Goal: Task Accomplishment & Management: Manage account settings

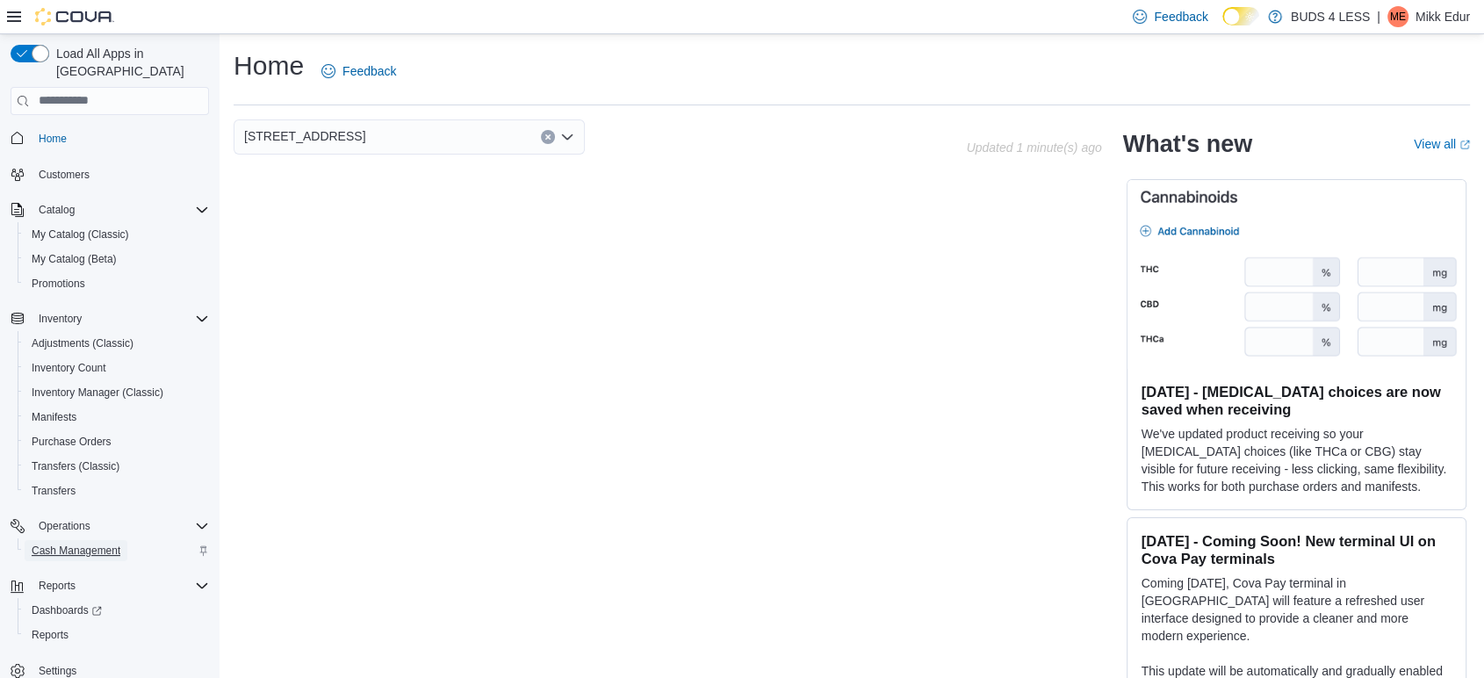
click at [50, 544] on span "Cash Management" at bounding box center [76, 551] width 89 height 14
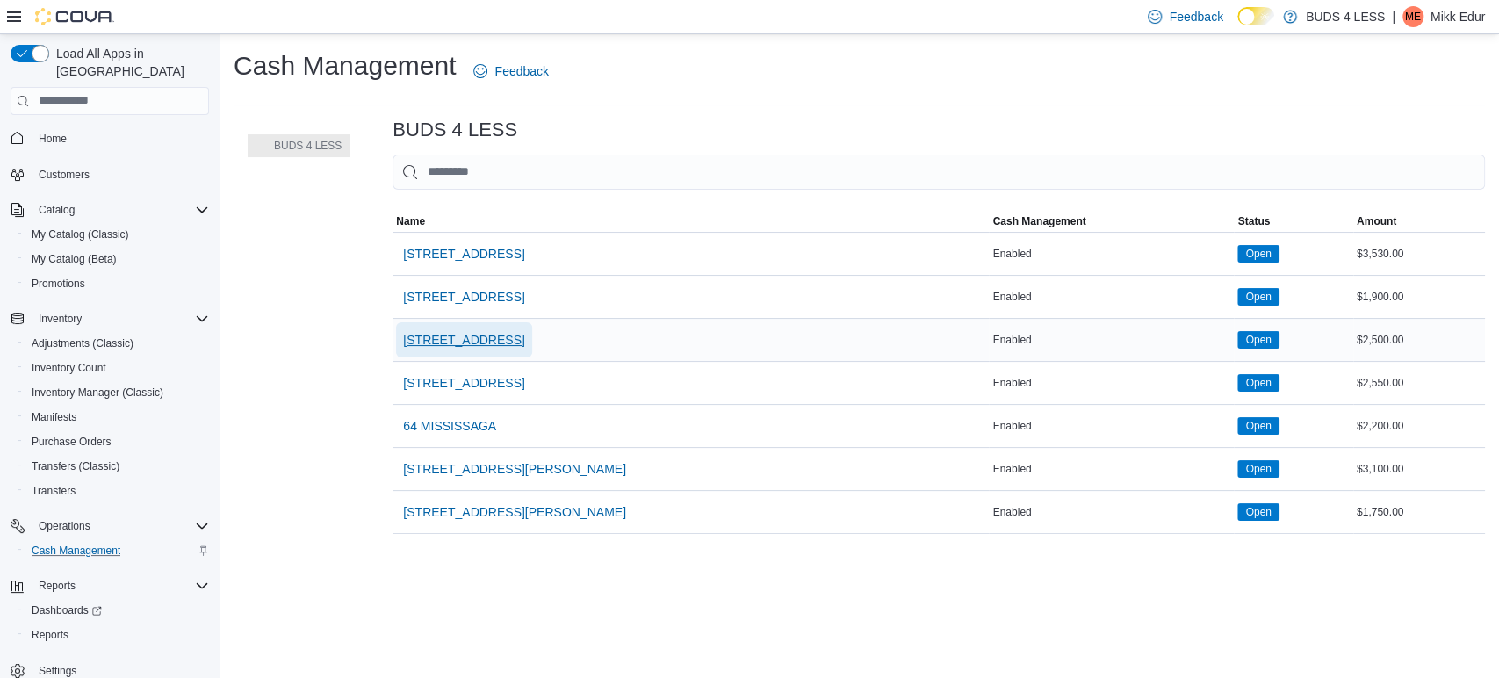
click at [470, 348] on span "23 Young Street" at bounding box center [463, 340] width 121 height 18
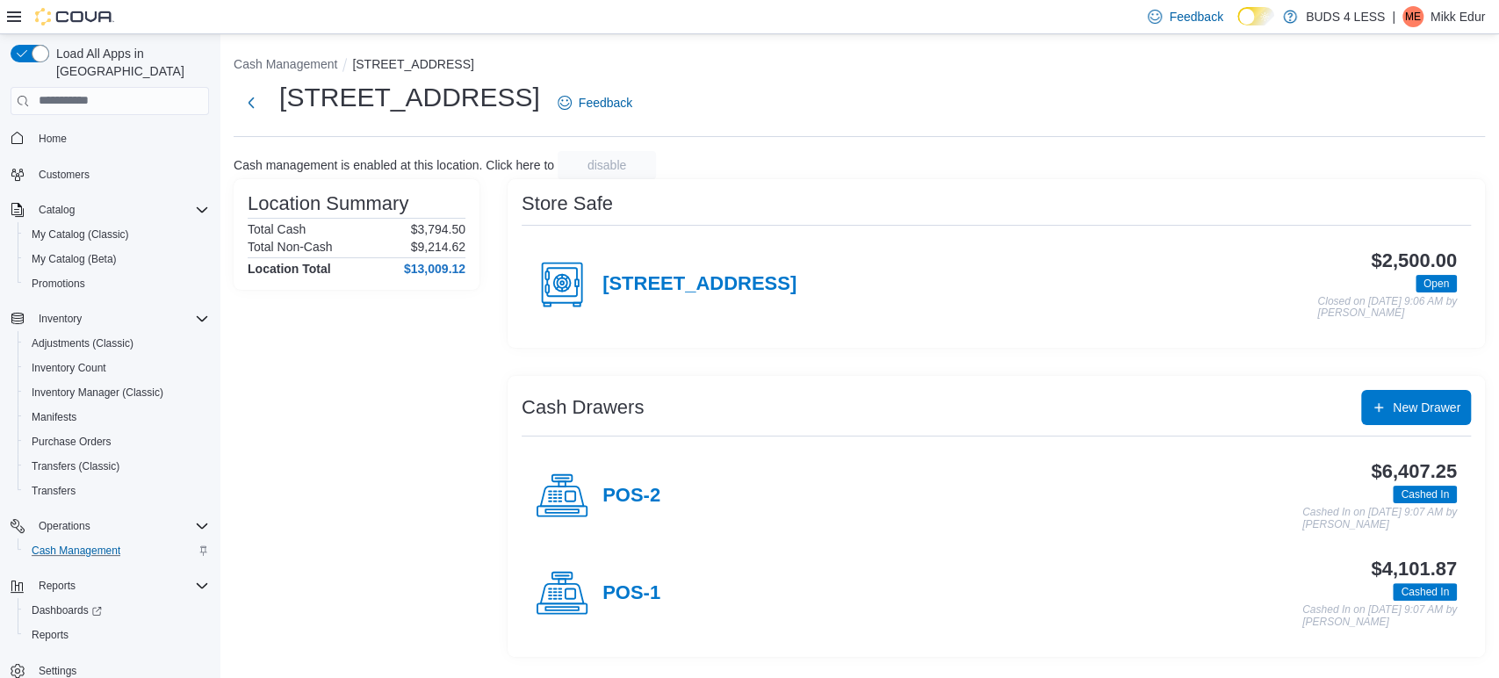
drag, startPoint x: 469, startPoint y: 350, endPoint x: 423, endPoint y: 389, distance: 59.8
click at [423, 389] on div "Location Summary Total Cash $3,794.50 Total Non-Cash $9,214.62 Location Total $…" at bounding box center [357, 418] width 246 height 478
click at [614, 497] on h4 "POS-2" at bounding box center [631, 496] width 58 height 23
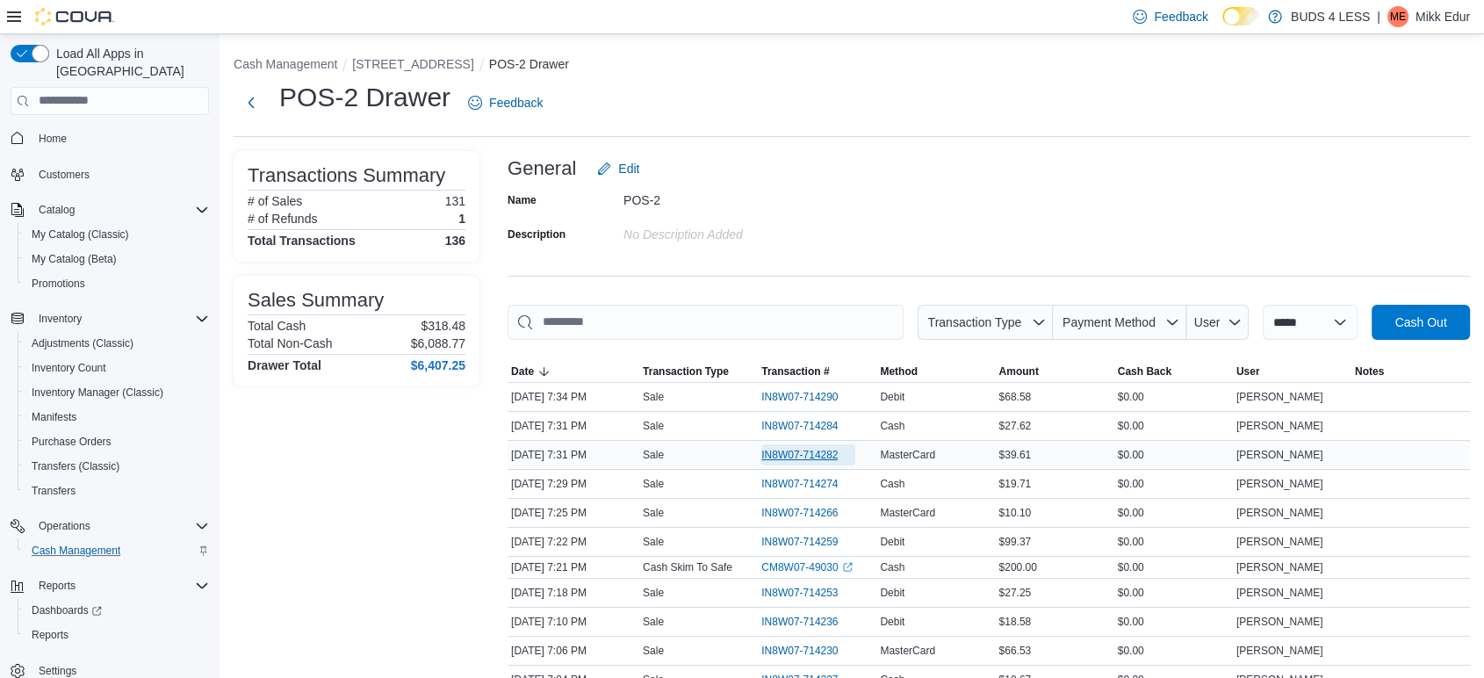
click at [791, 452] on span "IN8W07-714282" at bounding box center [799, 455] width 76 height 14
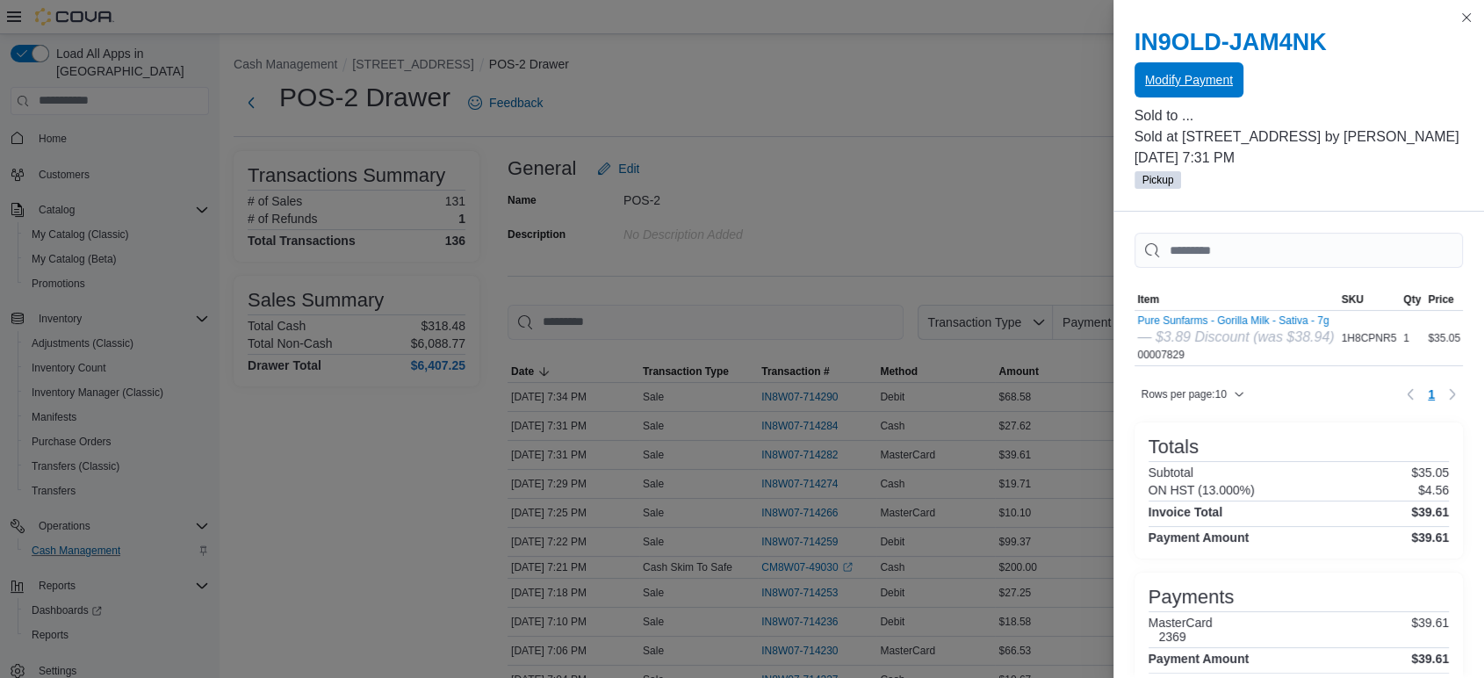
click at [1228, 76] on span "Modify Payment" at bounding box center [1189, 80] width 88 height 18
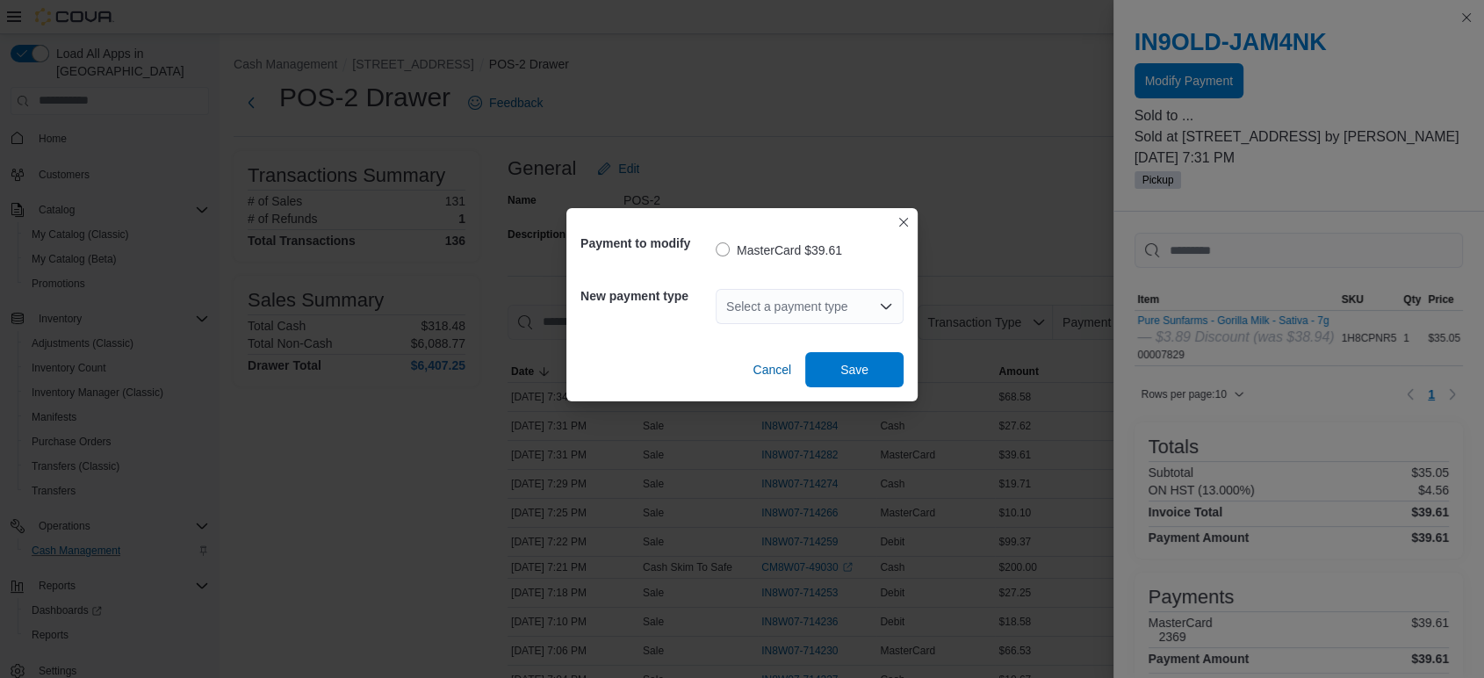
click at [820, 312] on div "Select a payment type" at bounding box center [810, 306] width 188 height 35
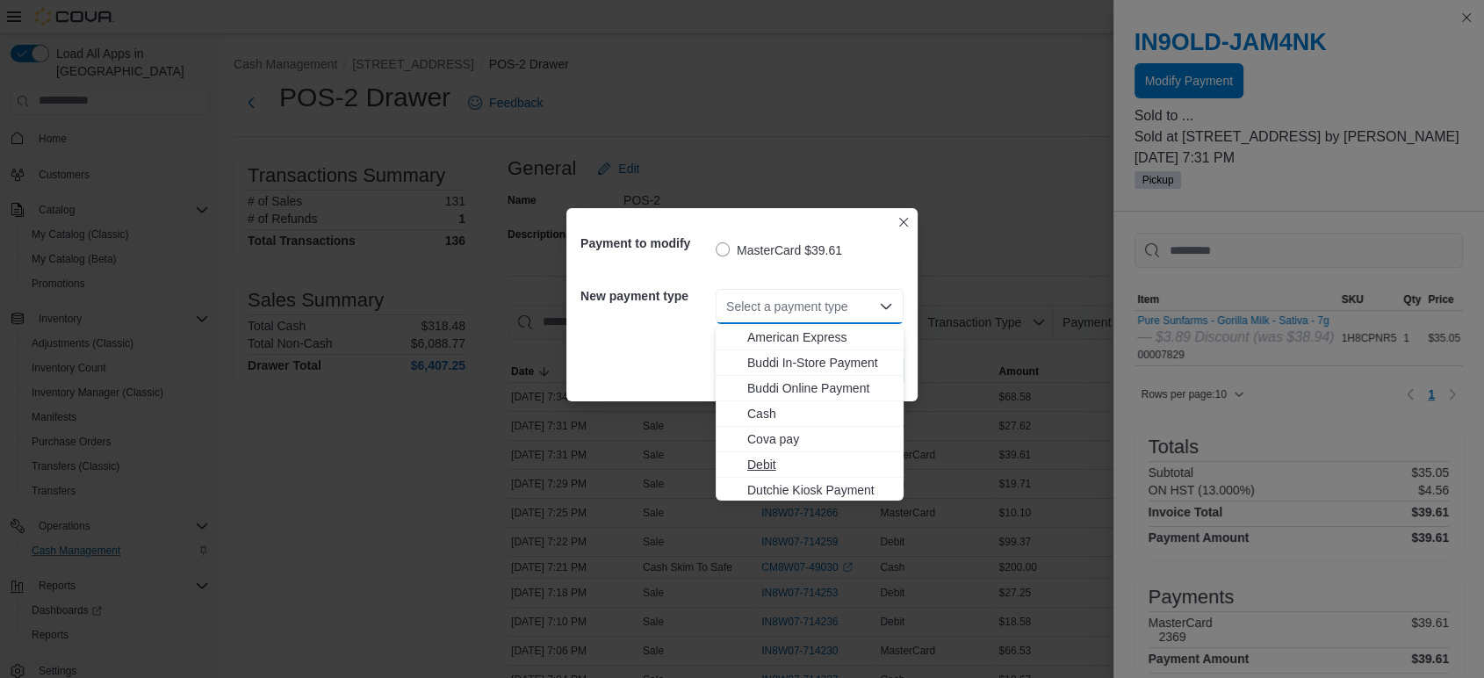
click at [783, 457] on span "Debit" at bounding box center [820, 465] width 146 height 18
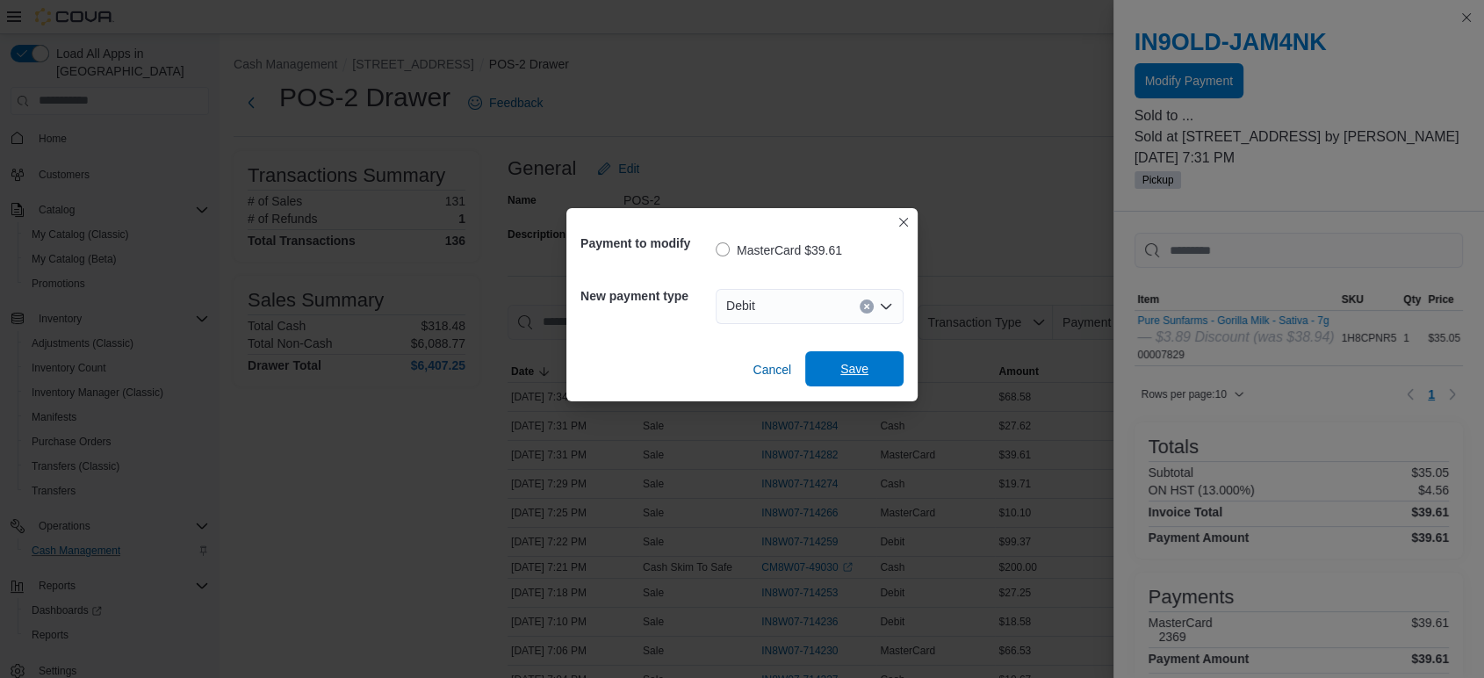
click at [872, 351] on div "Cancel Save" at bounding box center [741, 362] width 323 height 49
click at [861, 357] on span "Save" at bounding box center [854, 368] width 77 height 35
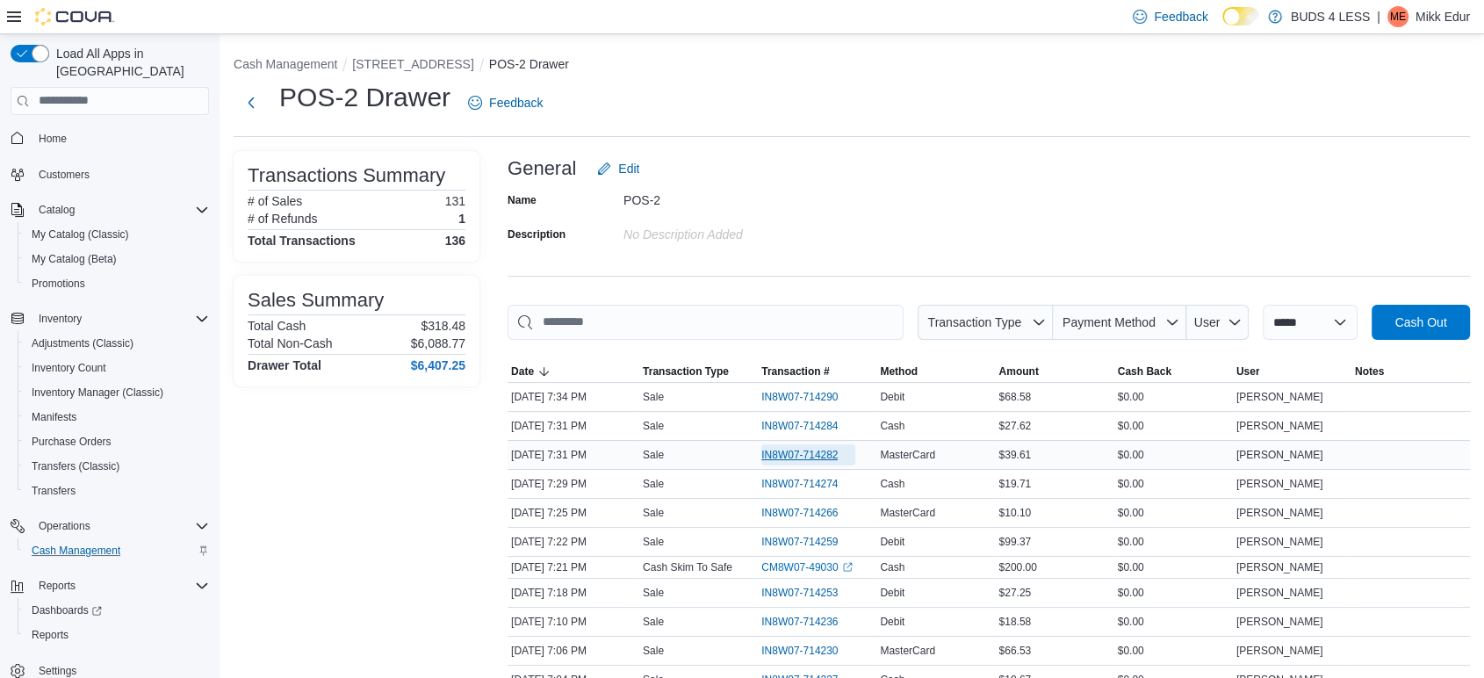
click at [785, 449] on span "IN8W07-714282" at bounding box center [799, 455] width 76 height 14
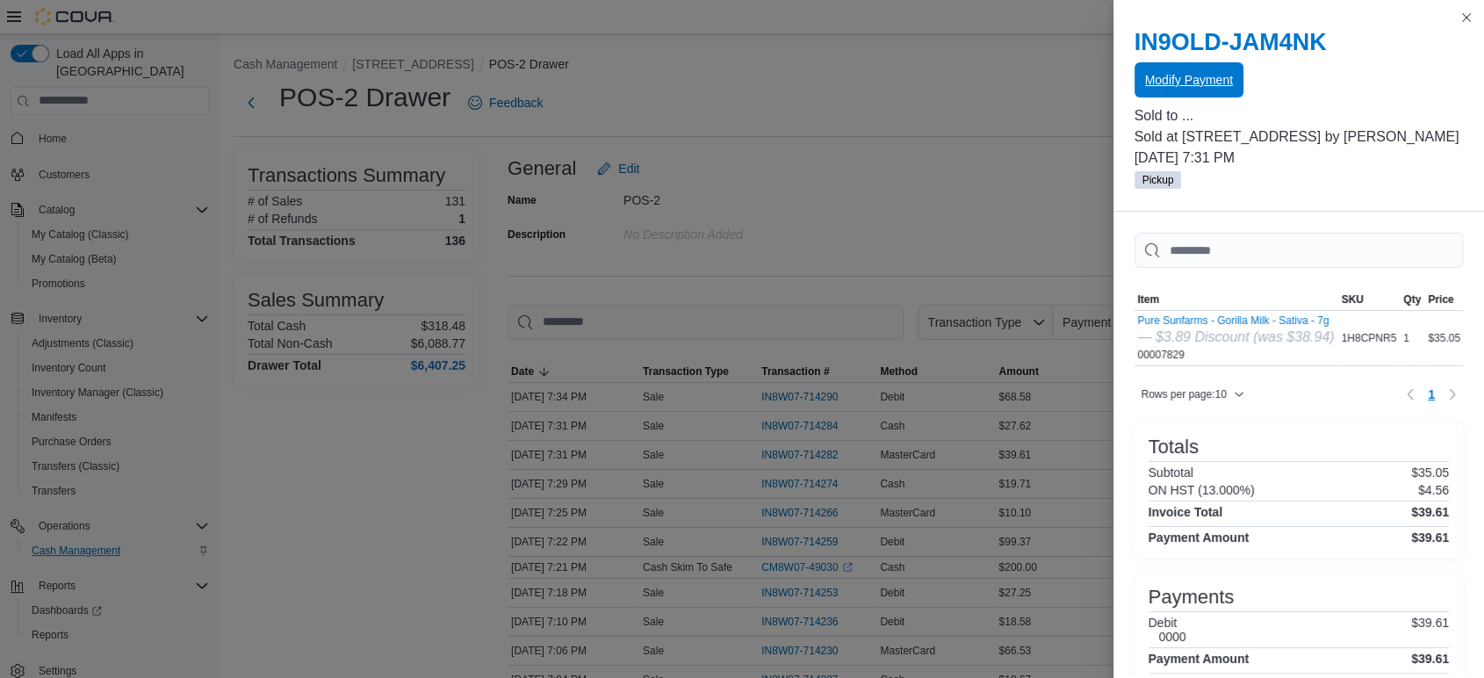
click at [1182, 65] on span "Modify Payment" at bounding box center [1189, 79] width 88 height 35
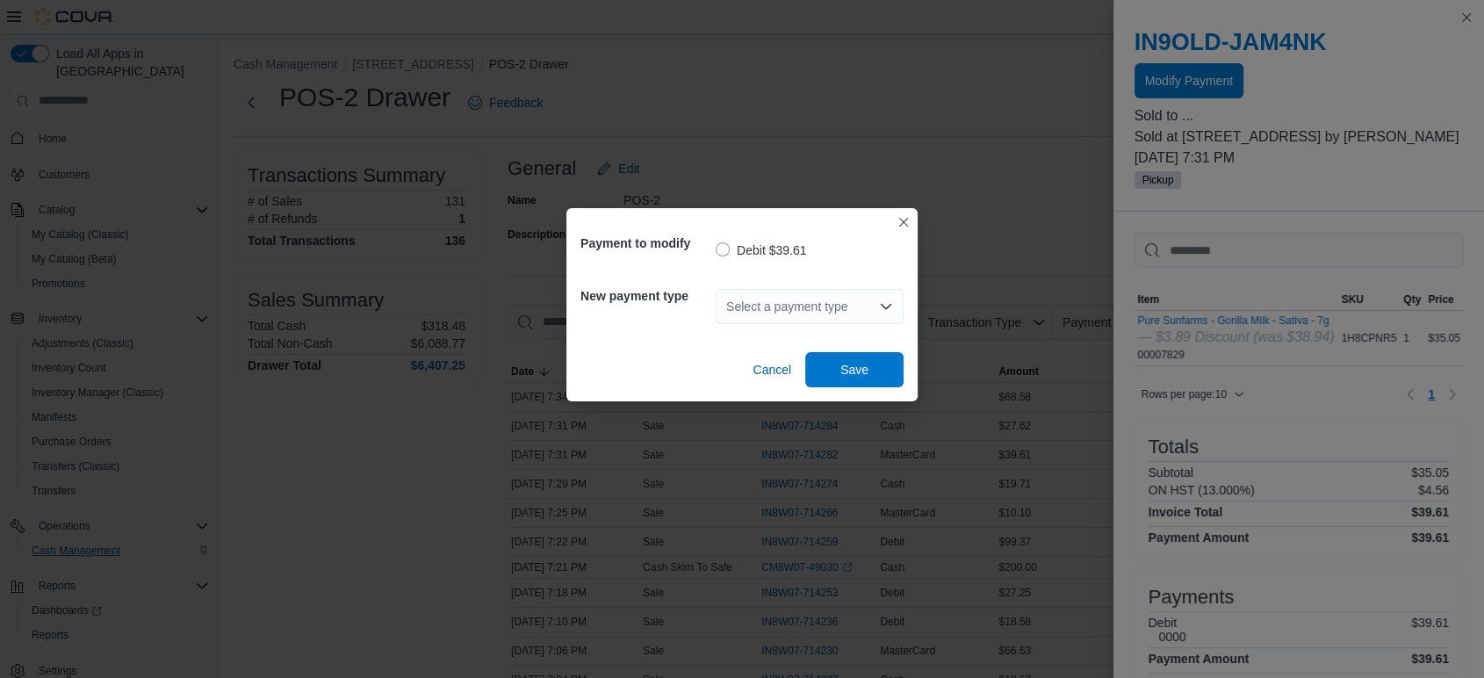
click at [832, 309] on div "Select a payment type" at bounding box center [810, 306] width 188 height 35
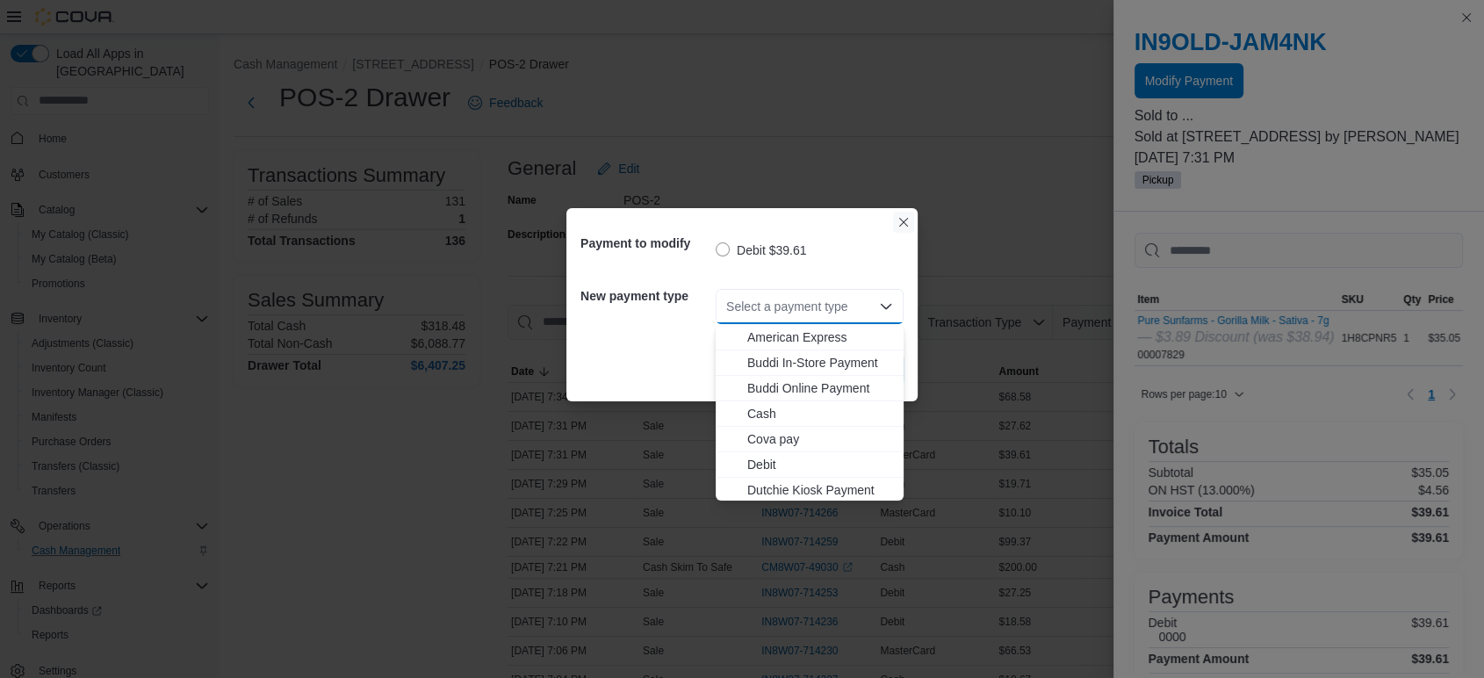
click at [903, 218] on button "Closes this modal window" at bounding box center [903, 222] width 21 height 21
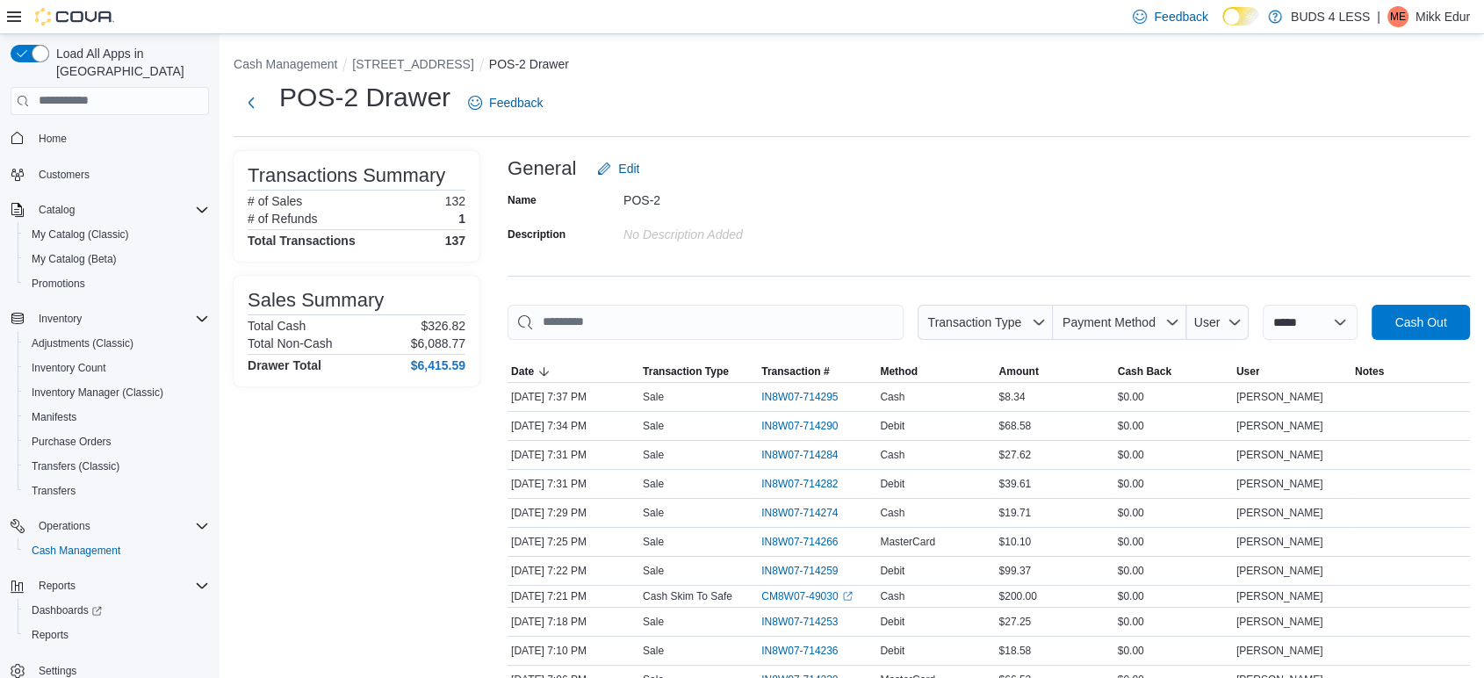
click at [1437, 13] on p "Mikk Edur" at bounding box center [1442, 16] width 54 height 21
click at [1363, 163] on span "Sign Out" at bounding box center [1356, 169] width 47 height 18
